Goal: Information Seeking & Learning: Find specific fact

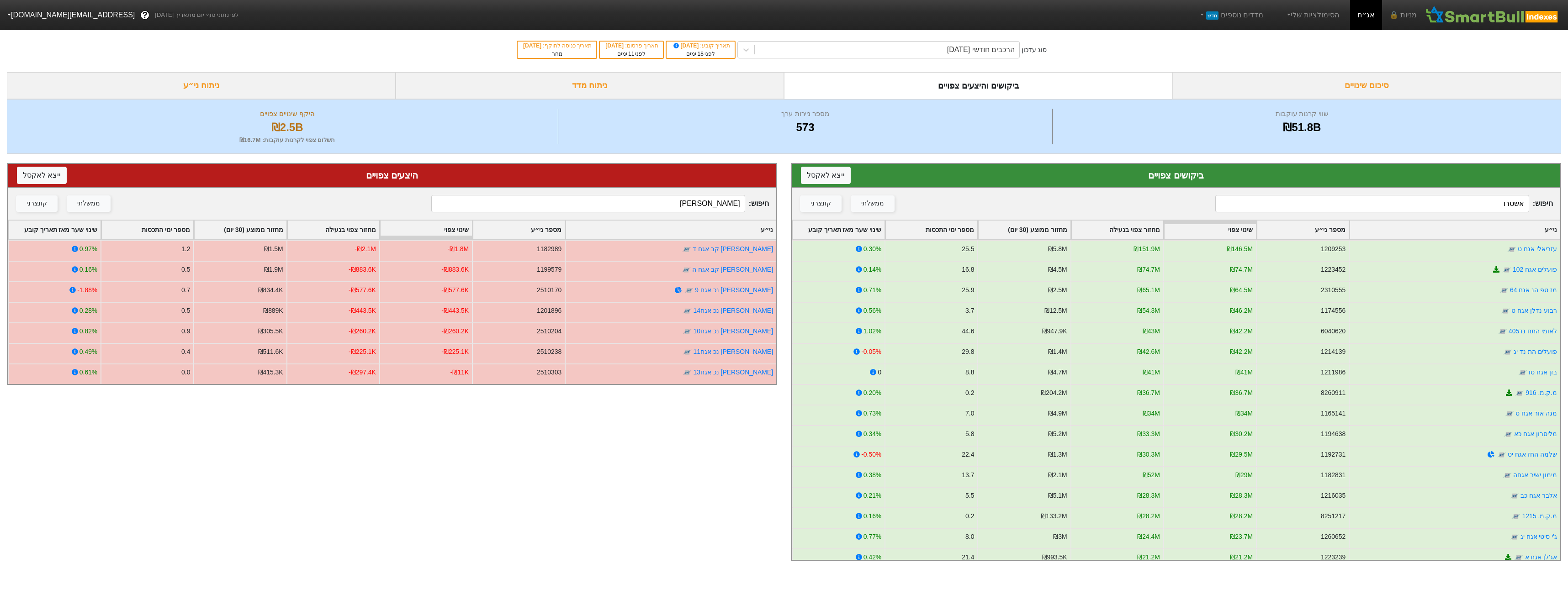
click at [1404, 205] on input "אשטרו" at bounding box center [1372, 203] width 313 height 18
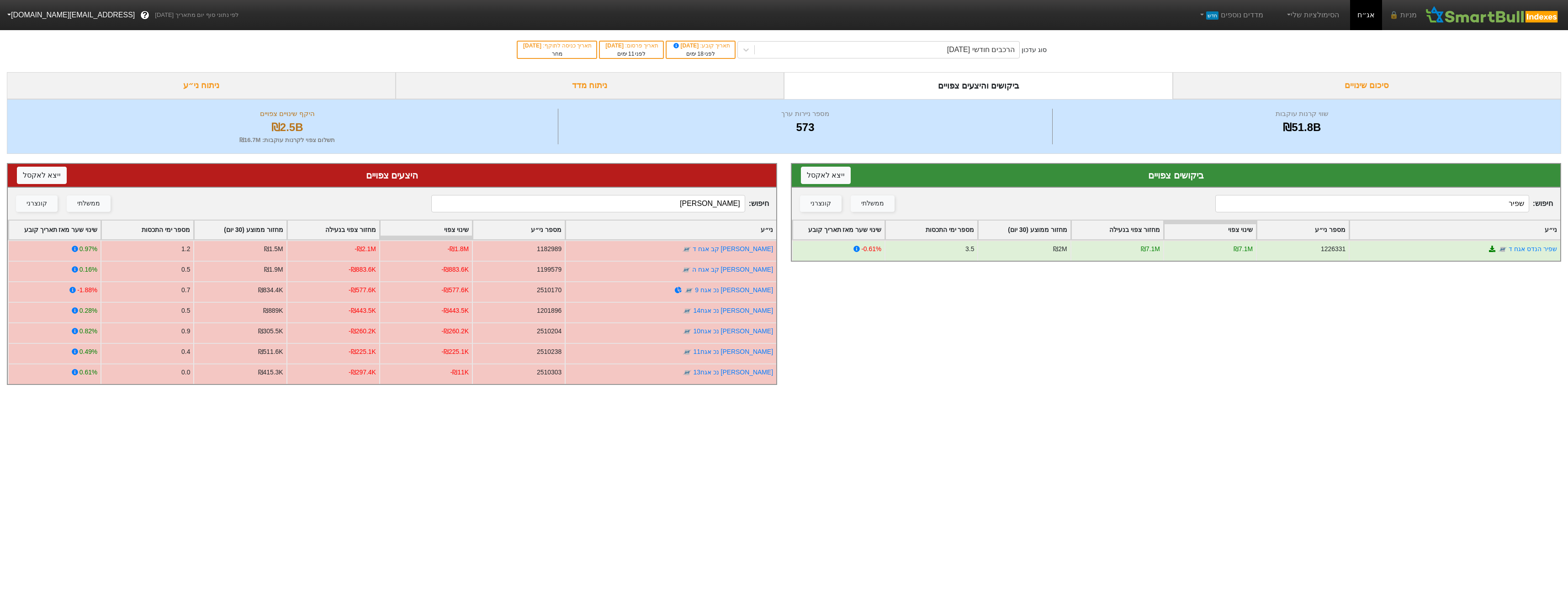
type input "שפיר"
click at [686, 207] on input "[PERSON_NAME]" at bounding box center [588, 203] width 313 height 18
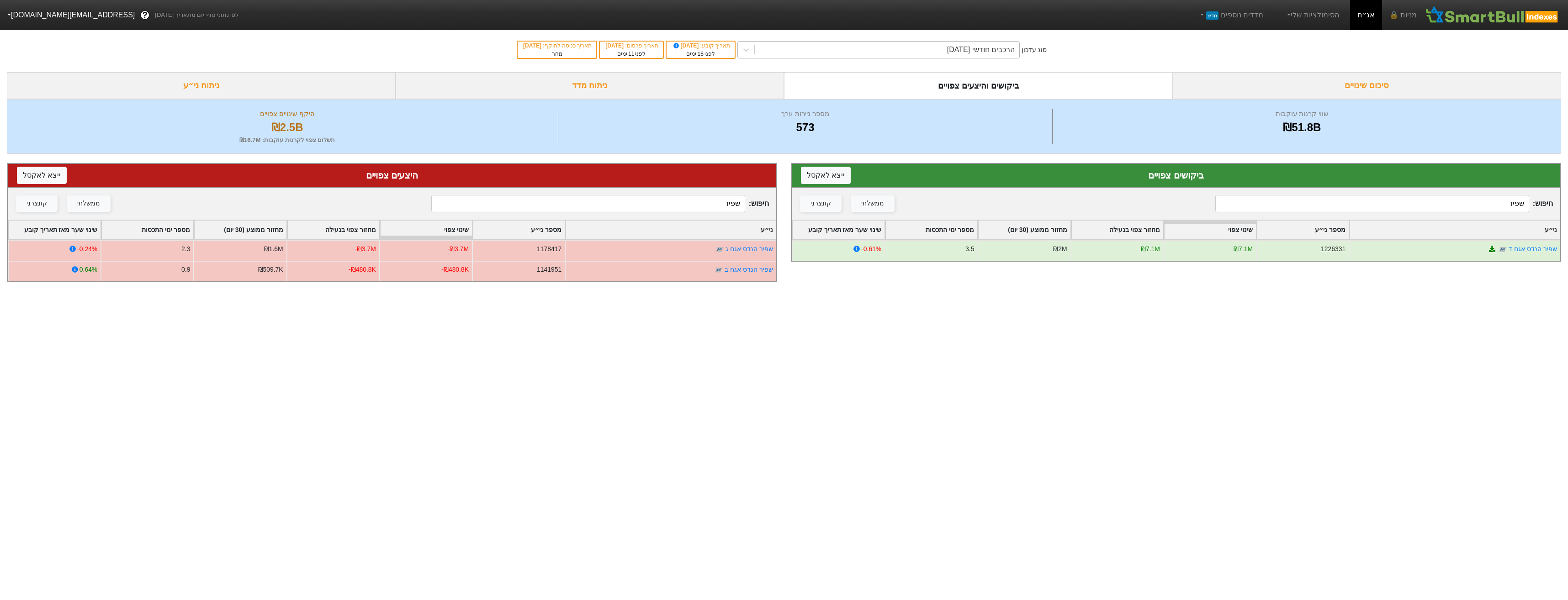
type input "שפיר"
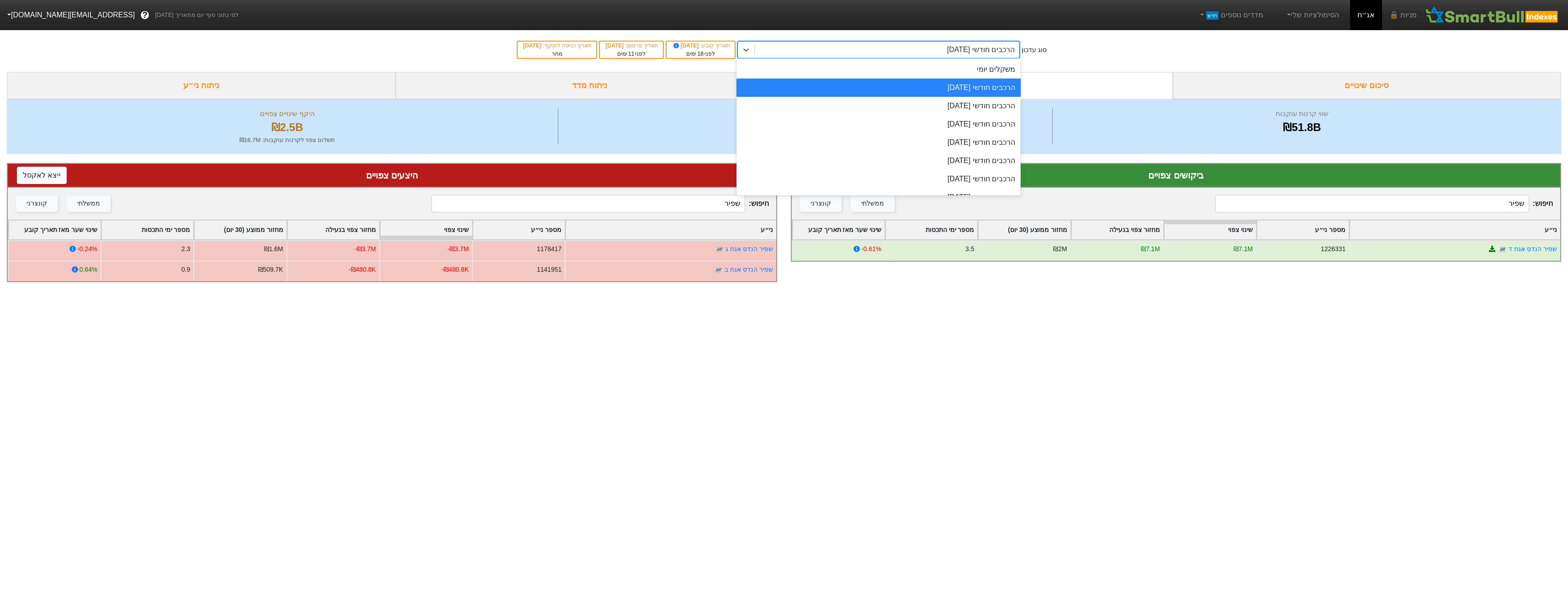
click at [978, 49] on div "הרכבים חודשי [DATE]" at bounding box center [981, 50] width 68 height 11
click at [989, 65] on div "משקלים יומי" at bounding box center [878, 69] width 284 height 18
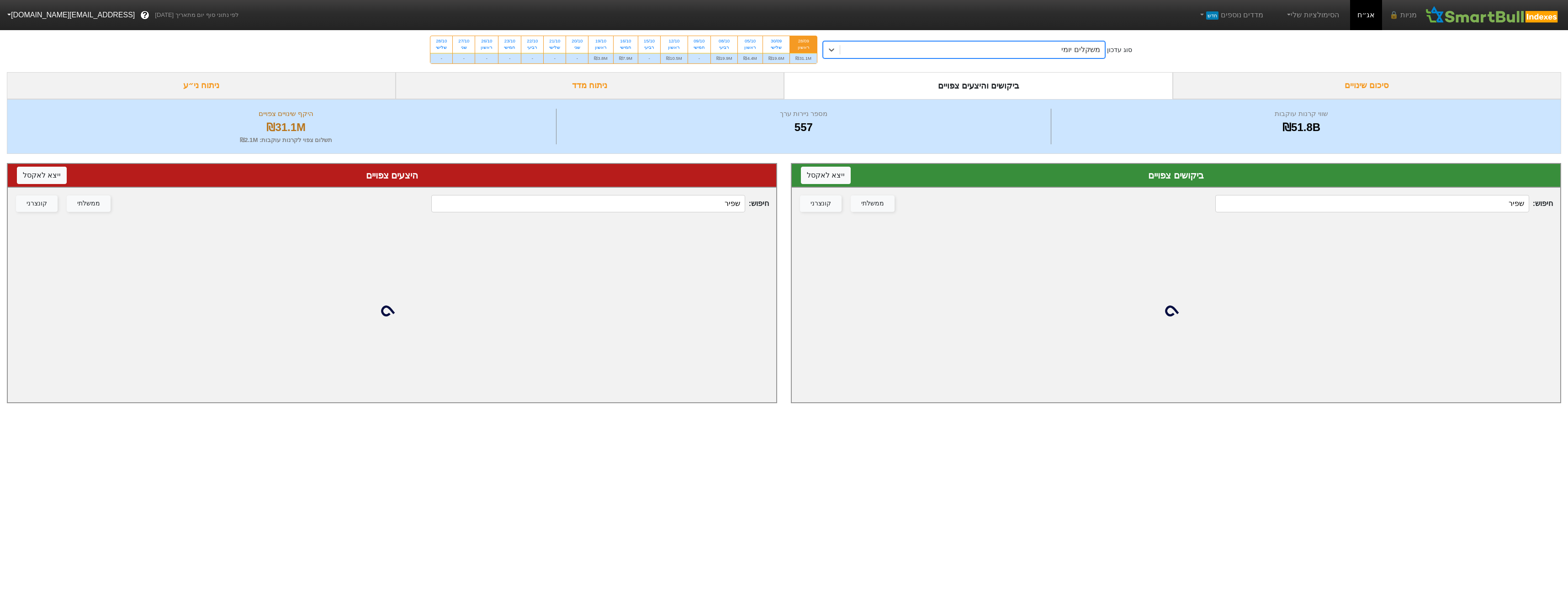
click at [1481, 196] on input "שפיר" at bounding box center [1372, 203] width 313 height 18
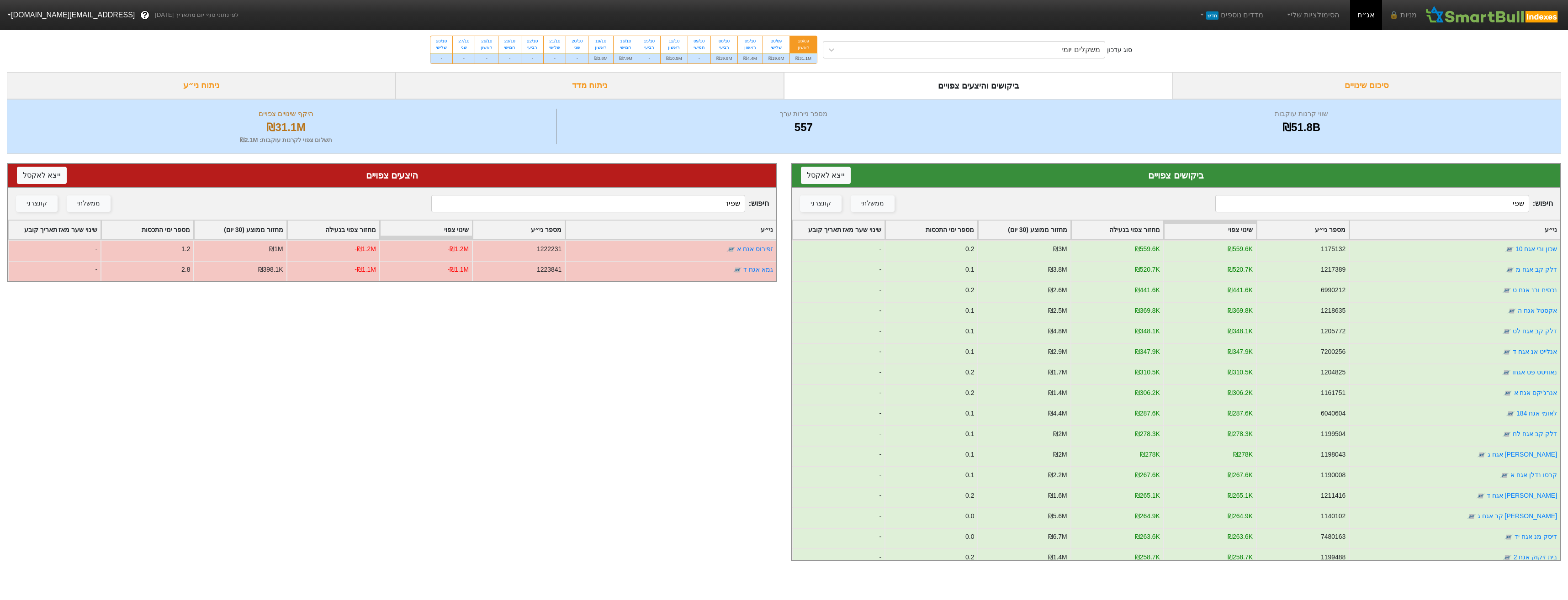
type input "שפיר"
